Goal: Transaction & Acquisition: Purchase product/service

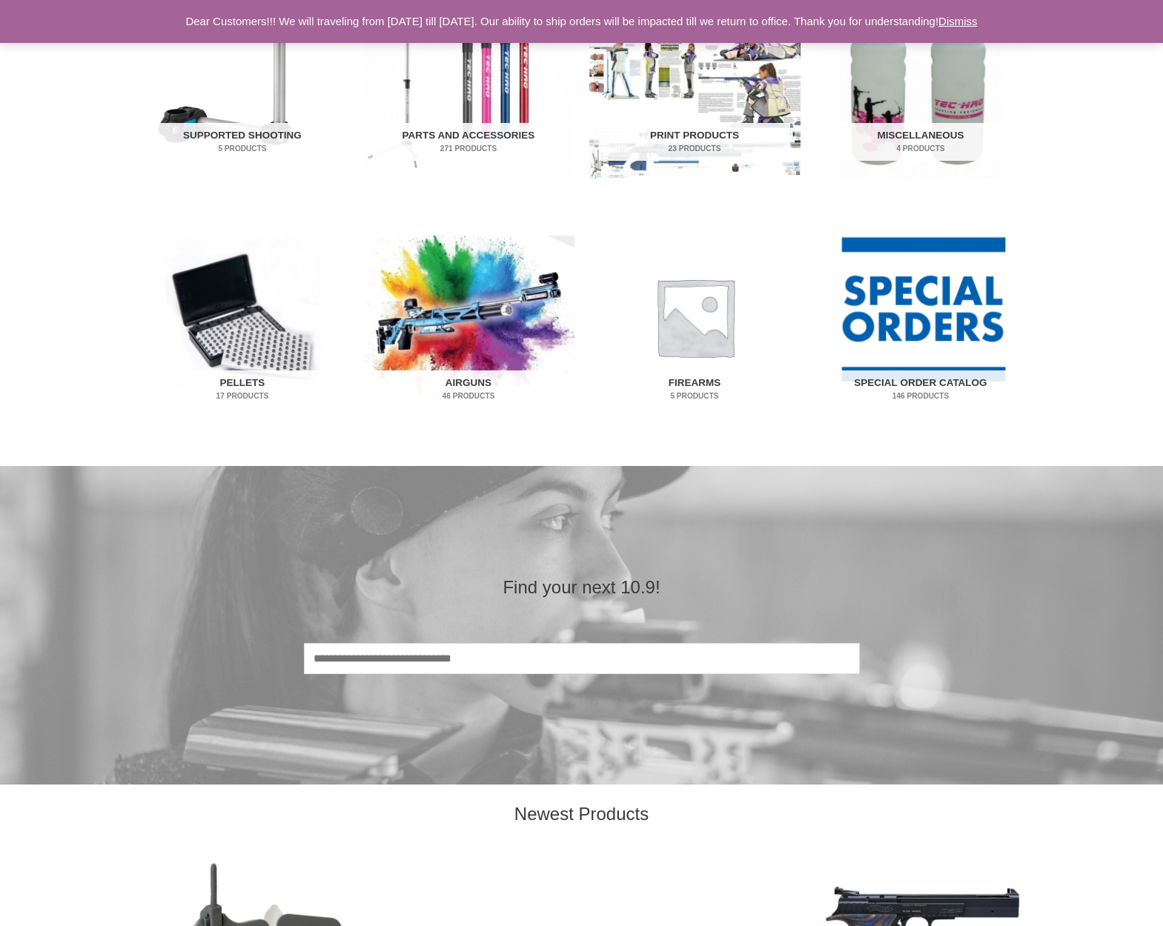
scroll to position [831, 0]
click at [239, 367] on img "Visit product category Pellets" at bounding box center [242, 316] width 211 height 220
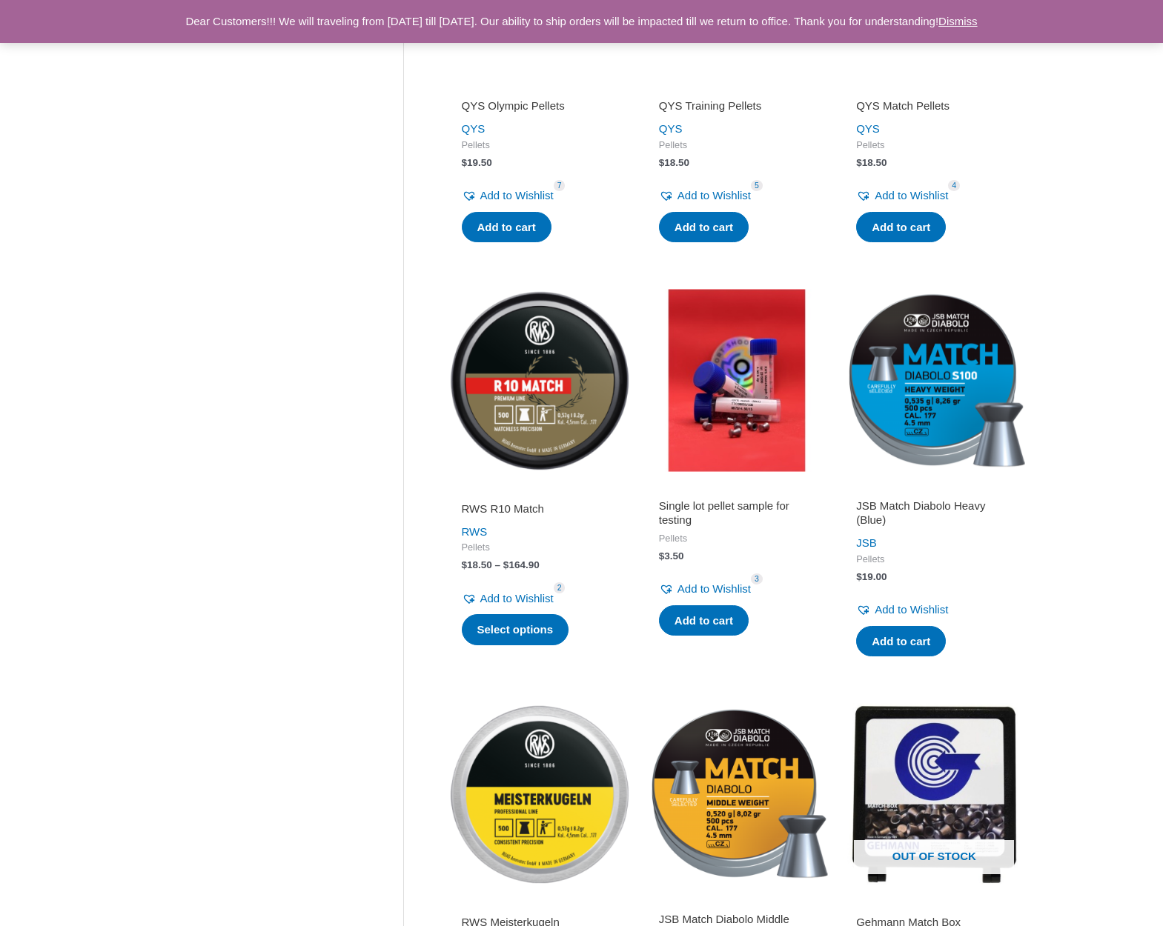
scroll to position [508, 0]
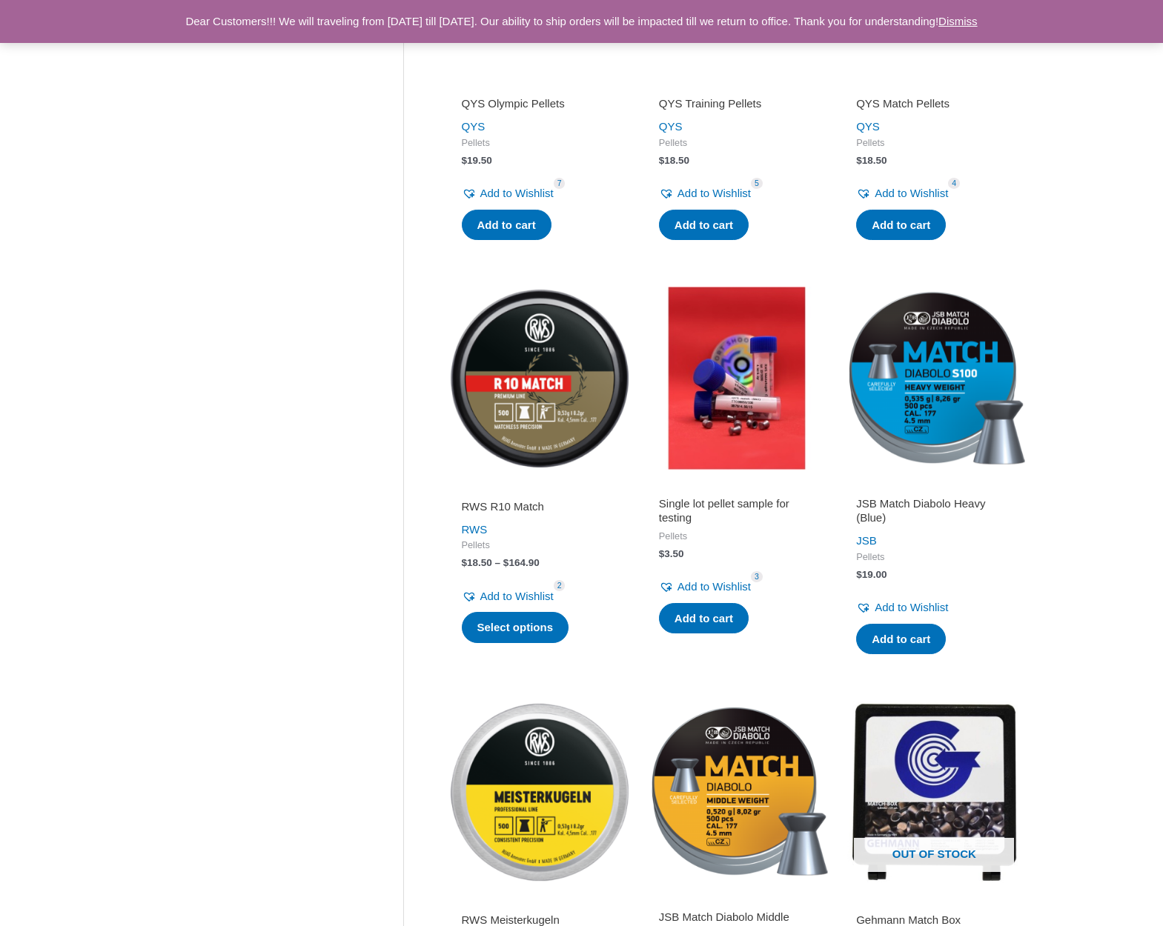
click at [536, 419] on img at bounding box center [539, 378] width 182 height 182
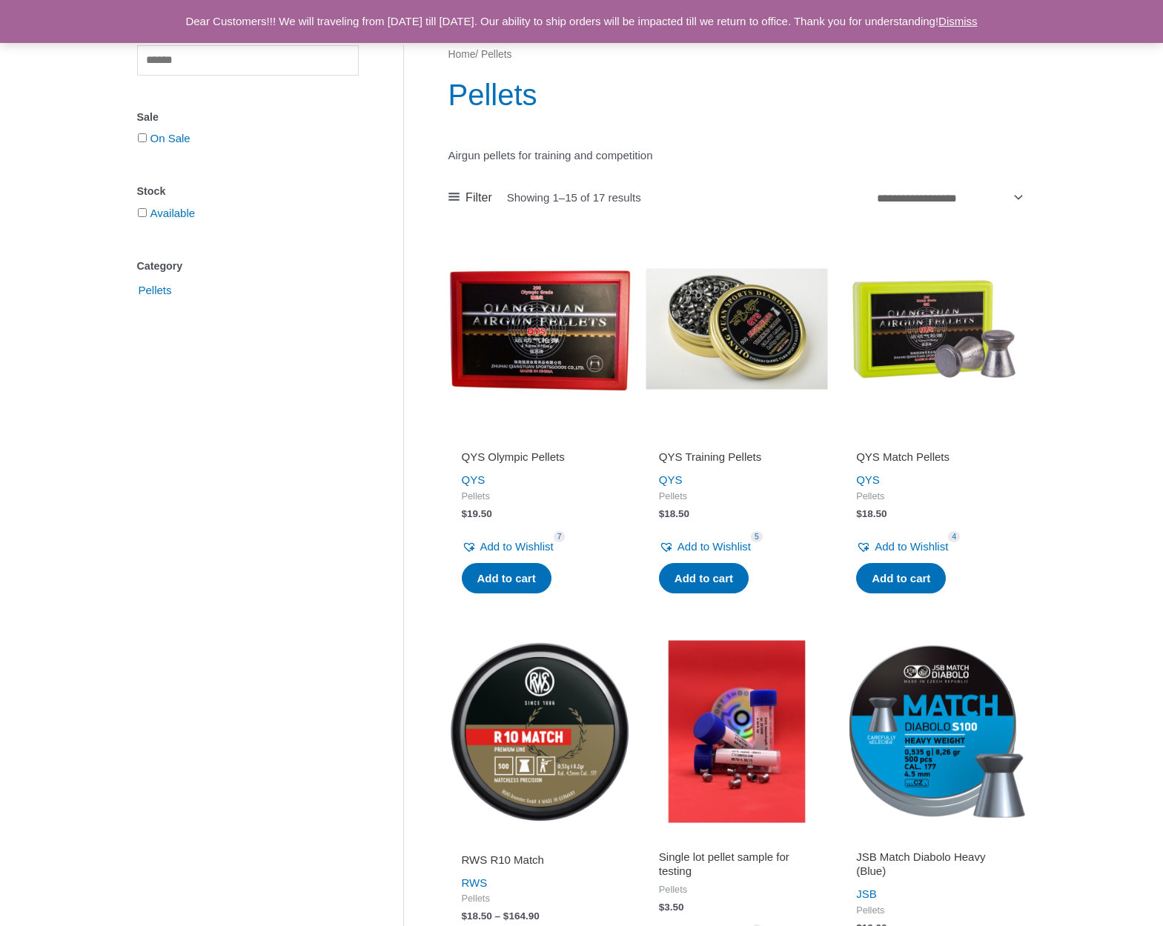
scroll to position [153, 0]
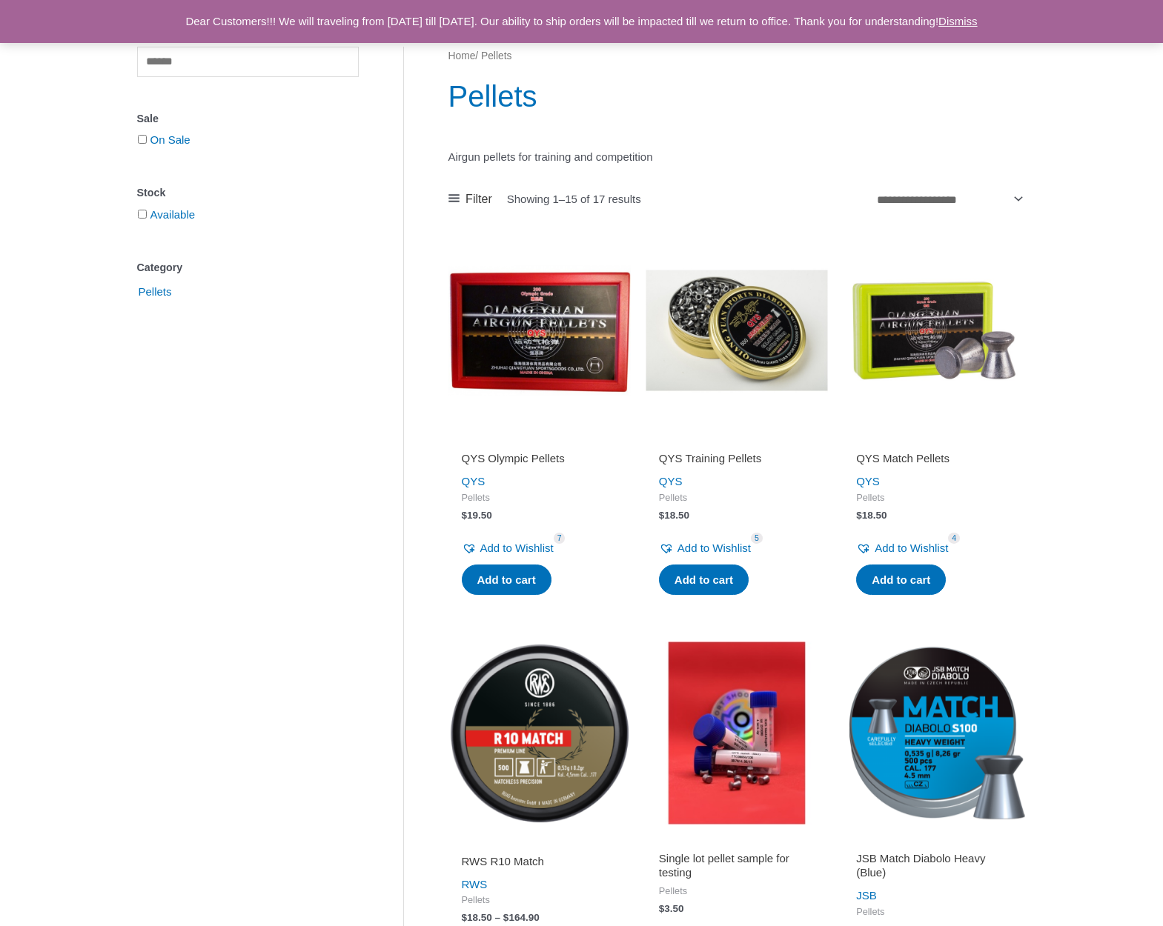
click at [735, 460] on h2 "QYS Training Pellets" at bounding box center [737, 458] width 156 height 15
click at [756, 347] on img at bounding box center [736, 330] width 182 height 182
click at [542, 338] on img at bounding box center [539, 330] width 182 height 182
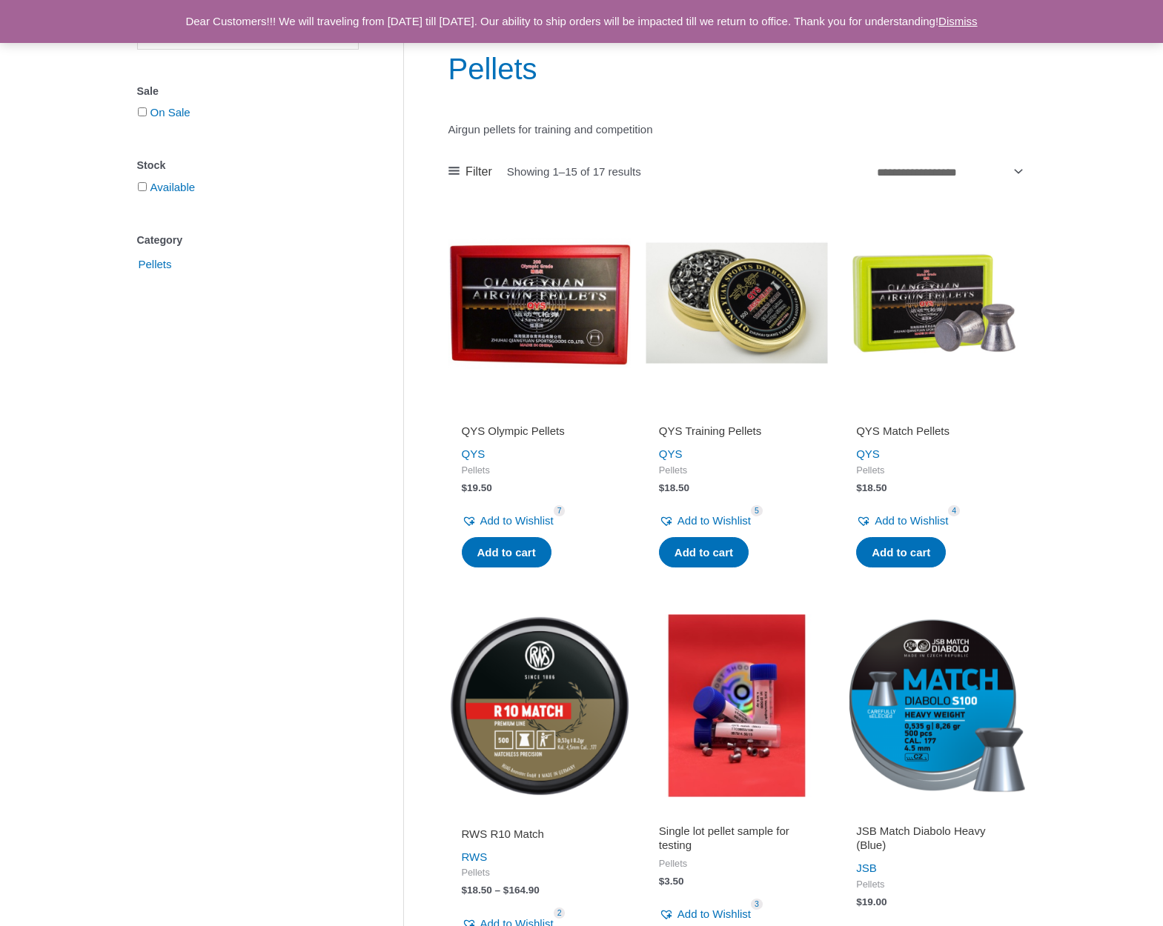
scroll to position [182, 0]
click at [911, 325] on img at bounding box center [934, 302] width 182 height 182
click at [769, 310] on img at bounding box center [736, 302] width 182 height 182
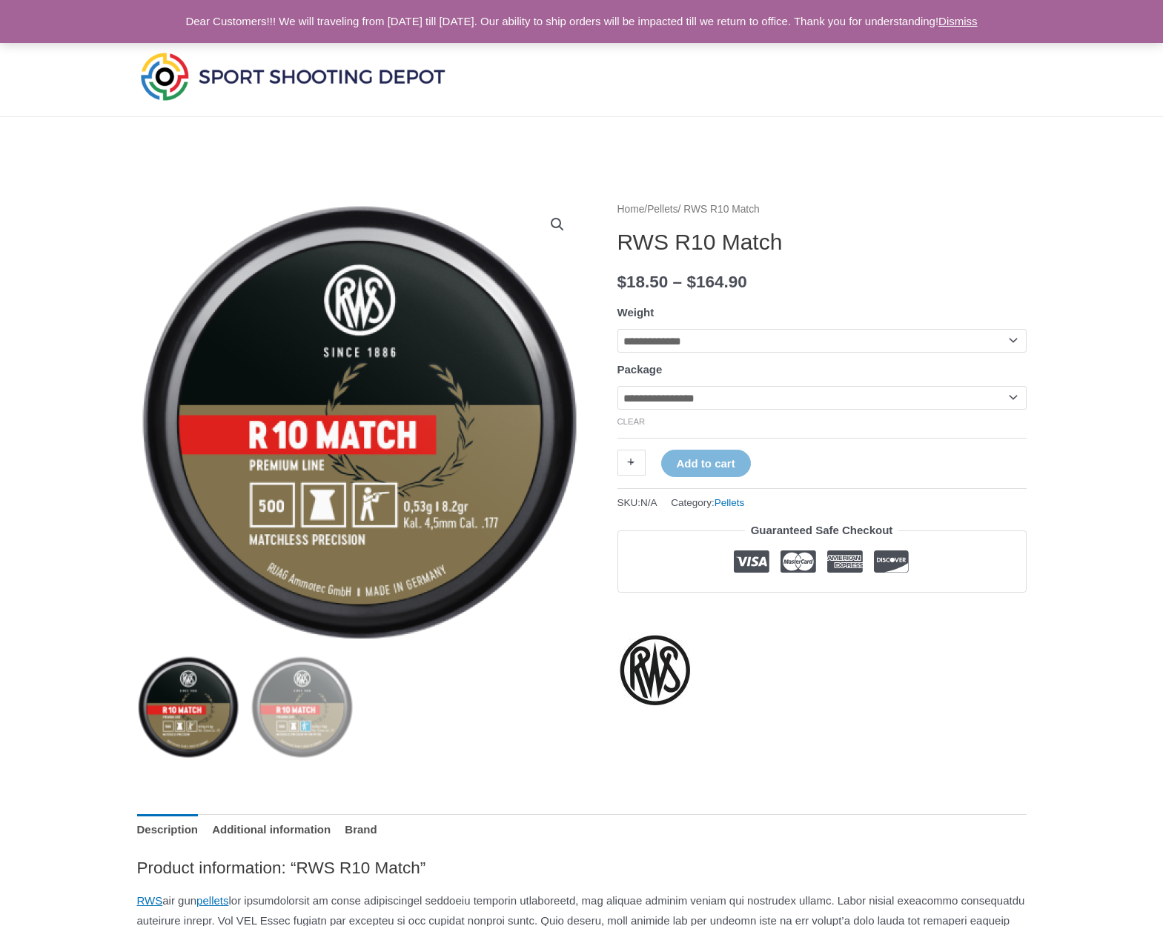
select select "**********"
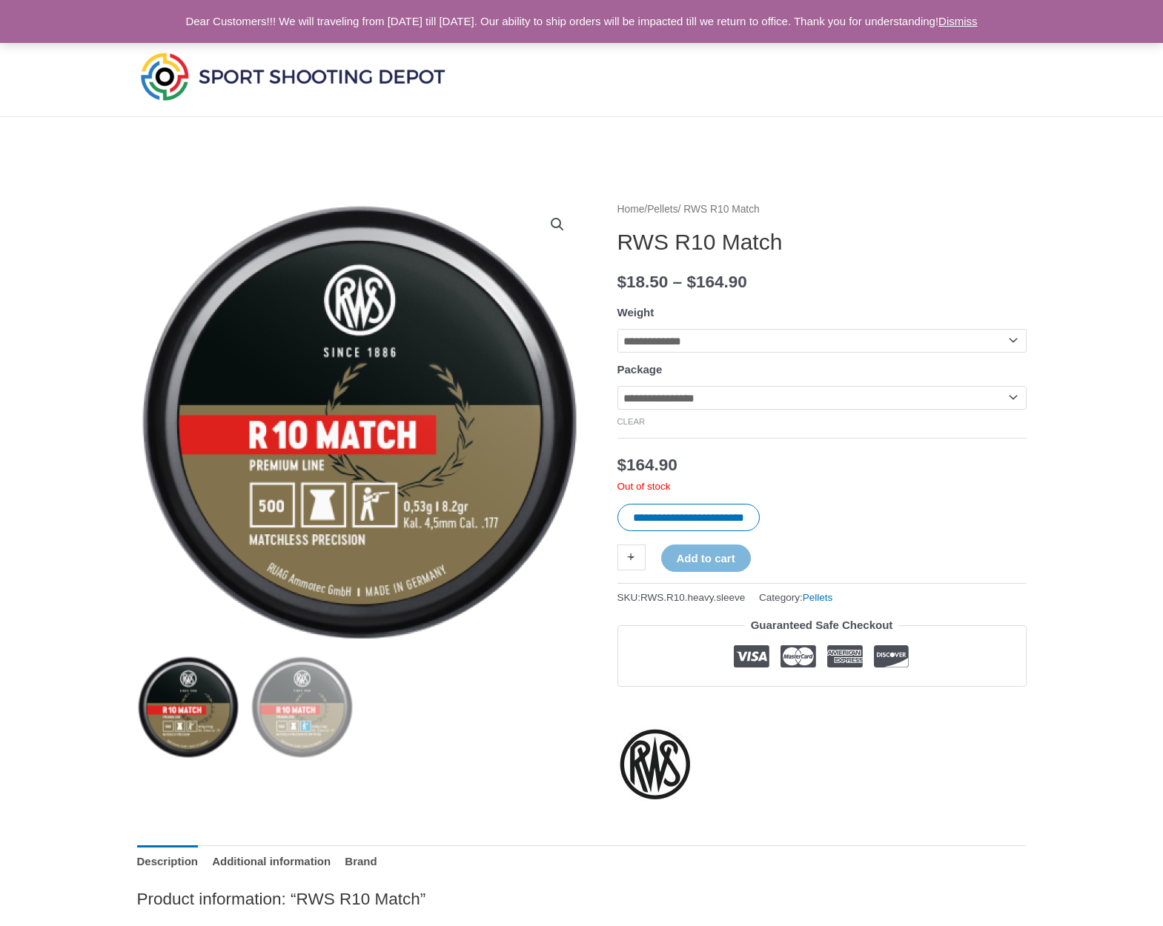
select select "***"
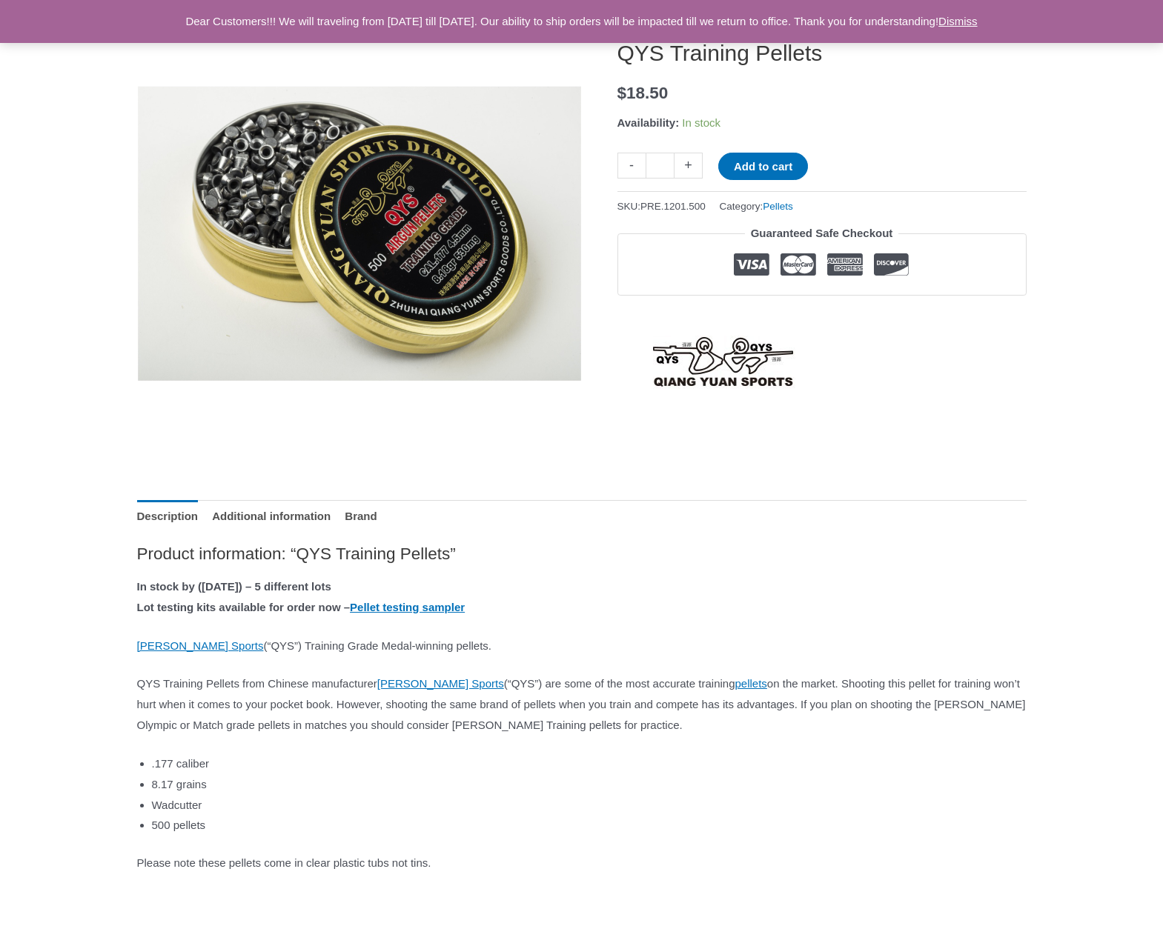
scroll to position [191, 0]
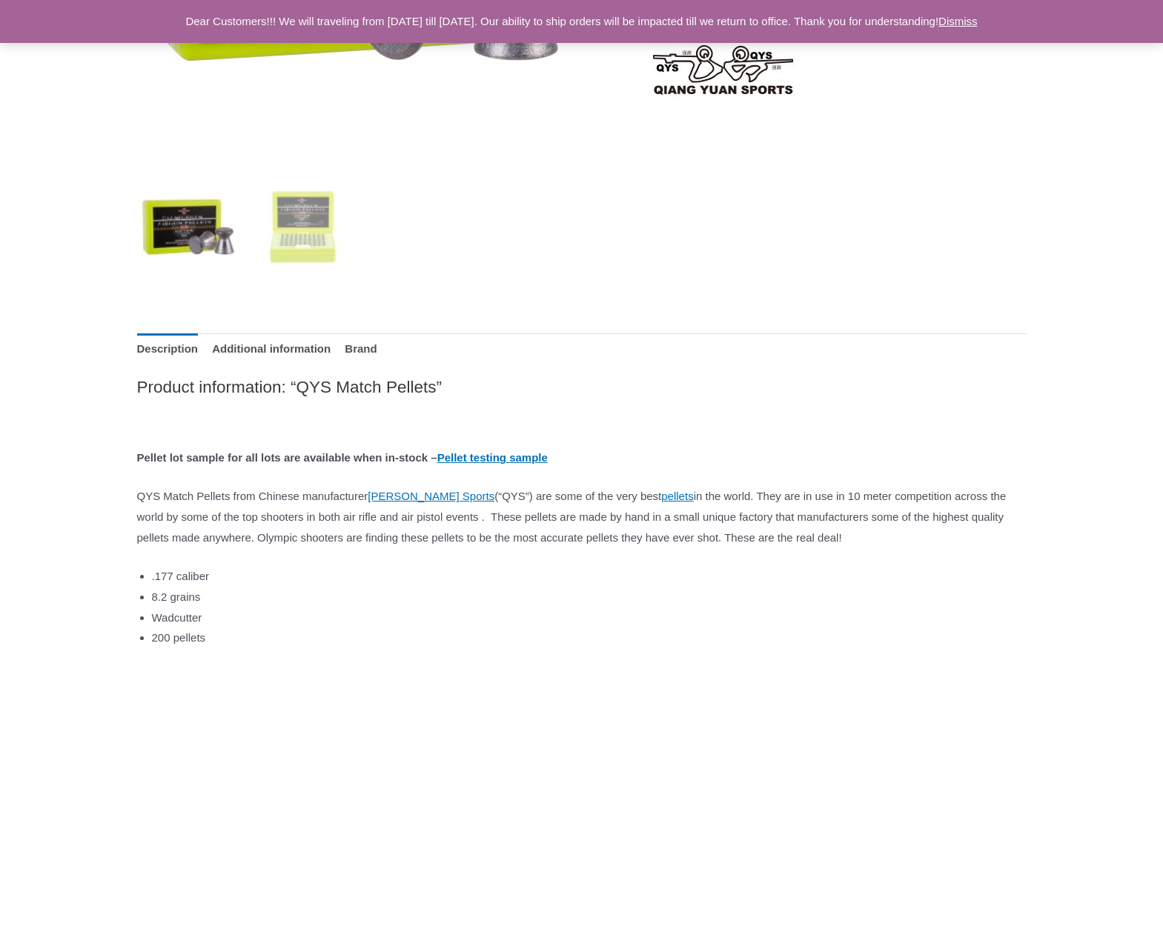
scroll to position [481, 0]
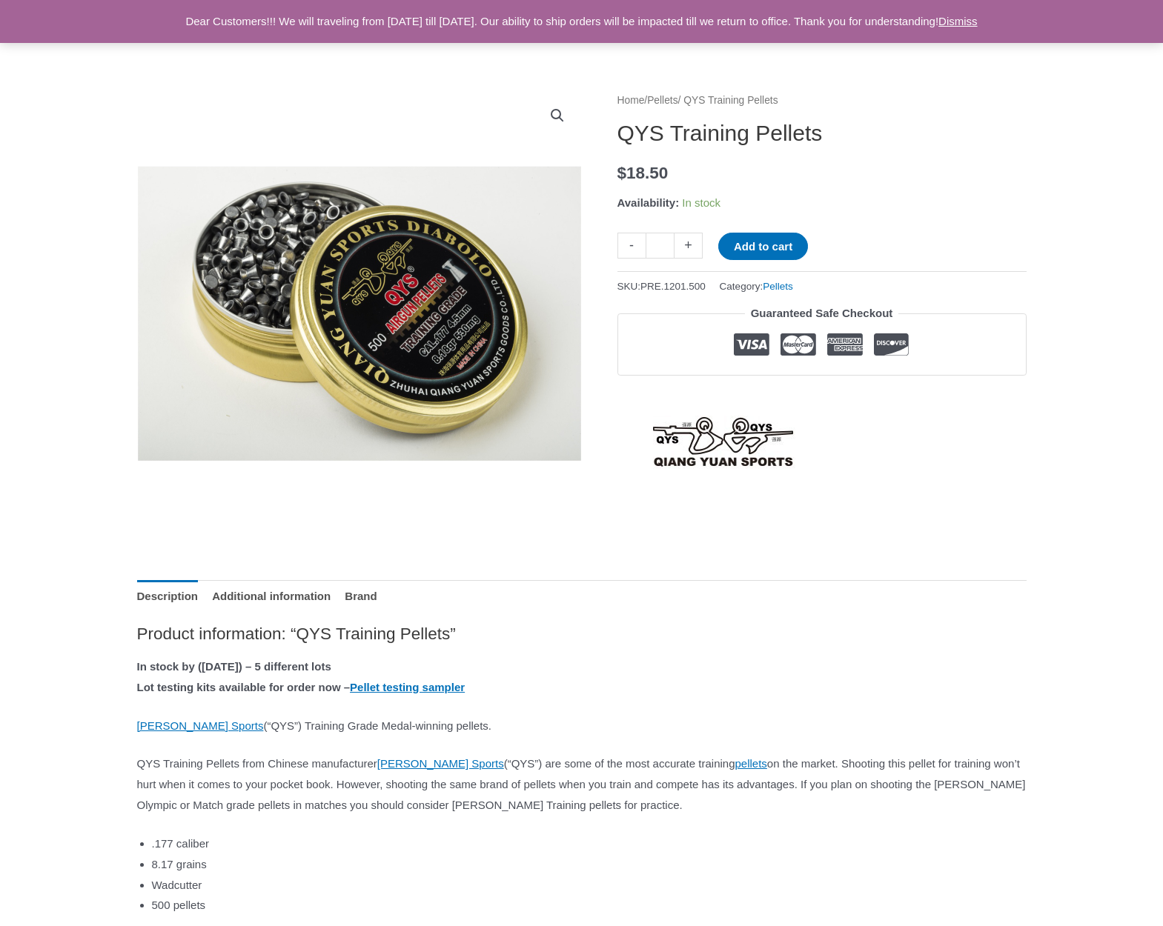
scroll to position [110, 0]
